Goal: Task Accomplishment & Management: Understand process/instructions

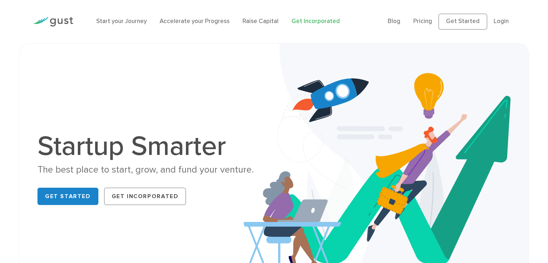
click at [299, 21] on link "Get Incorporated" at bounding box center [316, 21] width 48 height 7
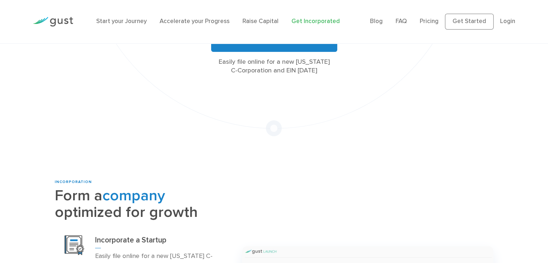
scroll to position [216, 0]
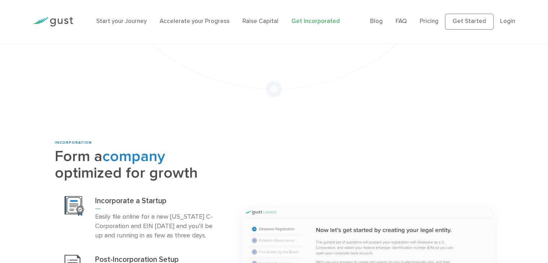
drag, startPoint x: 53, startPoint y: 173, endPoint x: 201, endPoint y: 173, distance: 147.7
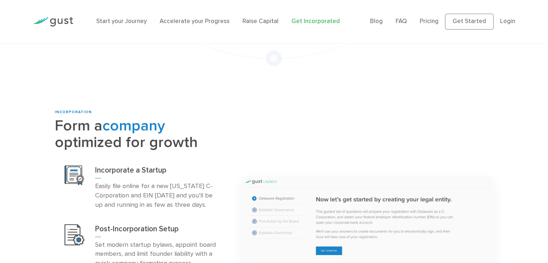
scroll to position [288, 0]
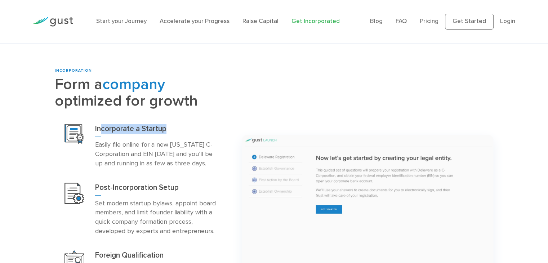
drag, startPoint x: 125, startPoint y: 132, endPoint x: 174, endPoint y: 130, distance: 49.4
click at [174, 130] on h3 "Incorporate a Startup" at bounding box center [158, 130] width 126 height 13
click at [179, 131] on h3 "Incorporate a Startup" at bounding box center [158, 130] width 126 height 13
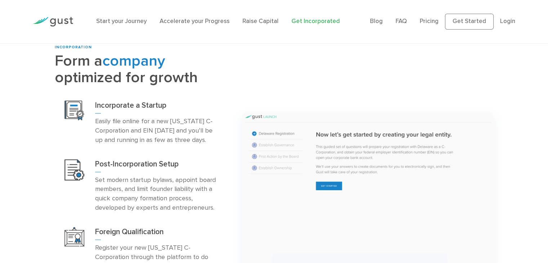
scroll to position [324, 0]
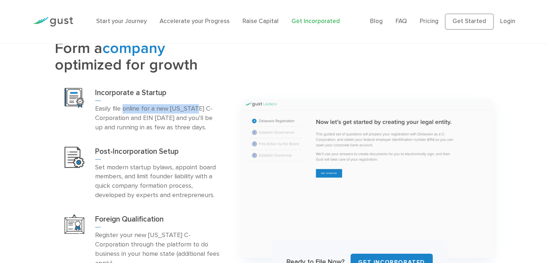
drag, startPoint x: 123, startPoint y: 110, endPoint x: 191, endPoint y: 113, distance: 68.5
click at [197, 110] on p "Easily file online for a new Delaware C-Corporation and EIN today and you’ll be…" at bounding box center [158, 118] width 126 height 28
click at [168, 119] on p "Easily file online for a new Delaware C-Corporation and EIN today and you’ll be…" at bounding box center [158, 118] width 126 height 28
drag, startPoint x: 133, startPoint y: 117, endPoint x: 215, endPoint y: 119, distance: 82.2
click at [215, 119] on p "Easily file online for a new Delaware C-Corporation and EIN today and you’ll be…" at bounding box center [158, 118] width 126 height 28
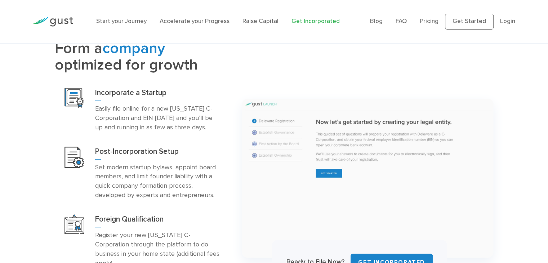
click at [171, 132] on p "Easily file online for a new Delaware C-Corporation and EIN today and you’ll be…" at bounding box center [158, 118] width 126 height 28
drag, startPoint x: 131, startPoint y: 127, endPoint x: 204, endPoint y: 128, distance: 73.5
click at [204, 128] on p "Easily file online for a new Delaware C-Corporation and EIN today and you’ll be…" at bounding box center [158, 118] width 126 height 28
click at [190, 137] on div "Incorporate a Startup Easily file online for a new Delaware C-Corporation and E…" at bounding box center [143, 110] width 177 height 59
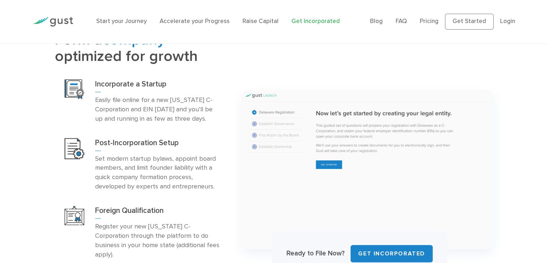
scroll to position [360, 0]
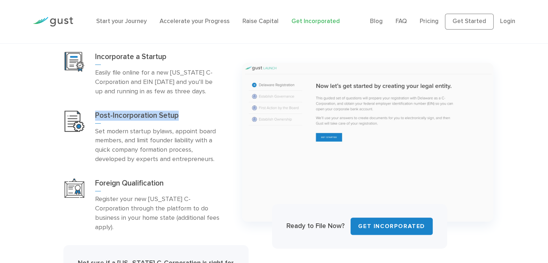
drag, startPoint x: 95, startPoint y: 115, endPoint x: 187, endPoint y: 115, distance: 91.9
click at [187, 115] on h3 "Post-Incorporation Setup" at bounding box center [158, 117] width 126 height 13
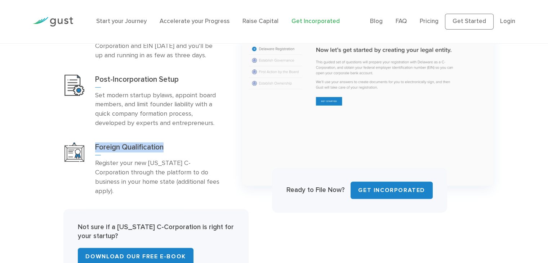
drag, startPoint x: 91, startPoint y: 147, endPoint x: 167, endPoint y: 146, distance: 76.0
click at [167, 146] on div "Foreign Qualification Register your new Delaware C-Corporation through the plat…" at bounding box center [143, 169] width 177 height 68
drag, startPoint x: 164, startPoint y: 153, endPoint x: 158, endPoint y: 156, distance: 6.3
click at [164, 154] on h3 "Foreign Qualification" at bounding box center [158, 148] width 126 height 13
click at [97, 163] on p "Register your new Delaware C-Corporation through the platform to do business in…" at bounding box center [158, 177] width 126 height 37
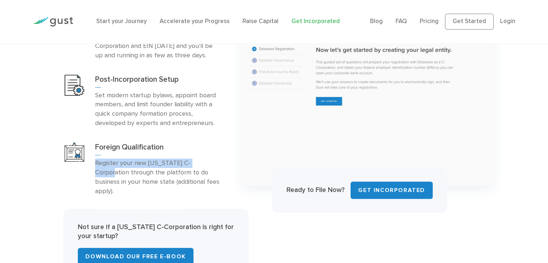
drag, startPoint x: 112, startPoint y: 163, endPoint x: 213, endPoint y: 161, distance: 100.5
click at [210, 162] on p "Register your new Delaware C-Corporation through the platform to do business in…" at bounding box center [158, 177] width 126 height 37
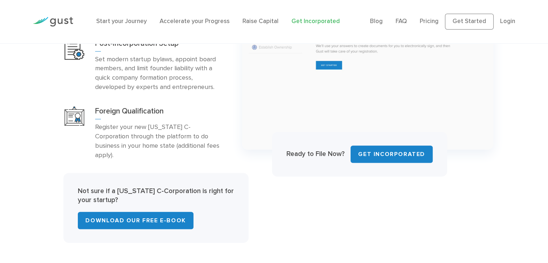
click at [211, 152] on div "Foreign Qualification Register your new Delaware C-Corporation through the plat…" at bounding box center [143, 133] width 177 height 68
